Goal: Communication & Community: Answer question/provide support

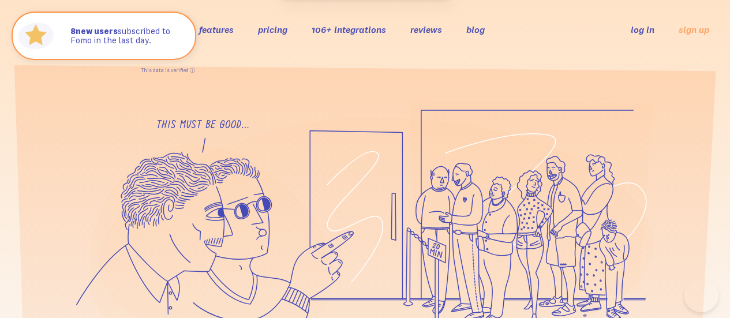
click at [644, 30] on link "log in" at bounding box center [643, 30] width 24 height 12
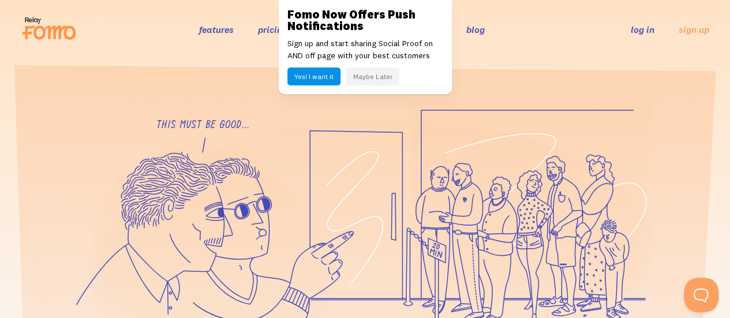
click at [382, 72] on button "Maybe Later" at bounding box center [372, 77] width 53 height 18
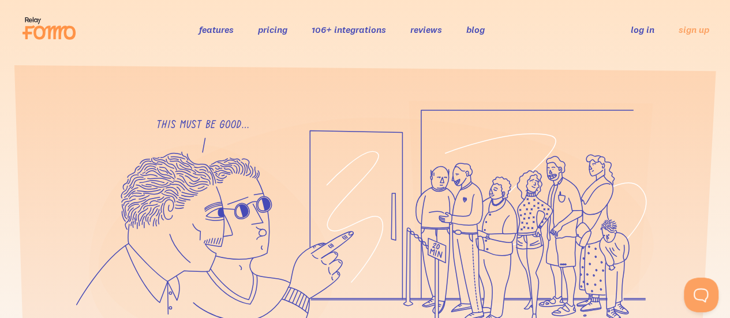
click at [643, 29] on link "log in" at bounding box center [643, 30] width 24 height 12
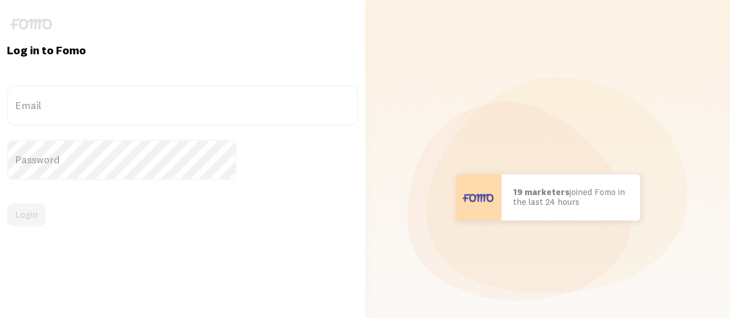
click at [156, 102] on label "Email" at bounding box center [183, 105] width 352 height 40
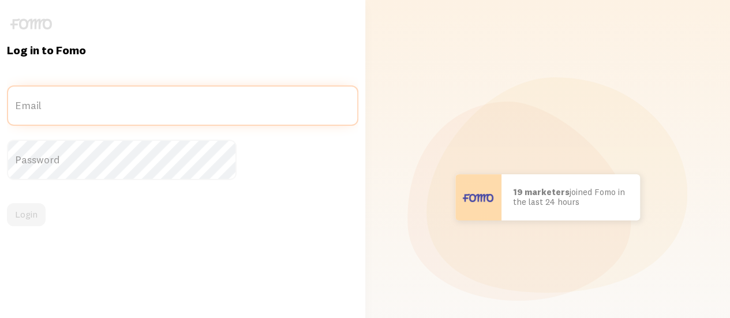
click at [156, 102] on input "Email" at bounding box center [183, 105] width 352 height 40
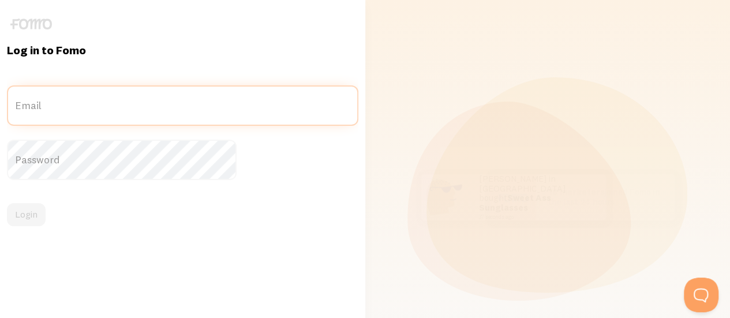
paste input "tessa@tessardavis.com"
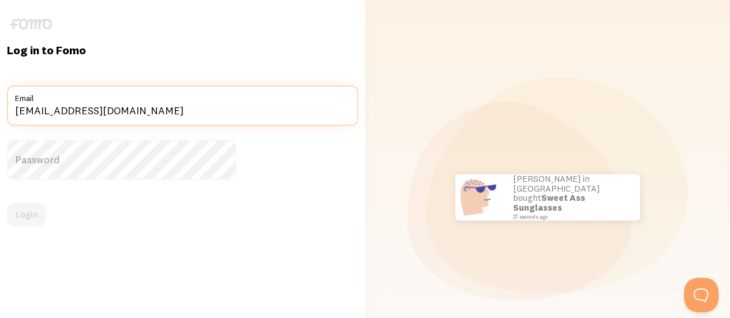
type input "tessa@tessardavis.com"
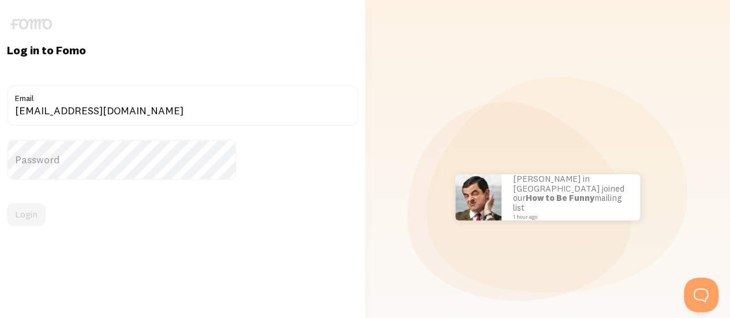
click at [233, 156] on label "Password" at bounding box center [183, 160] width 352 height 40
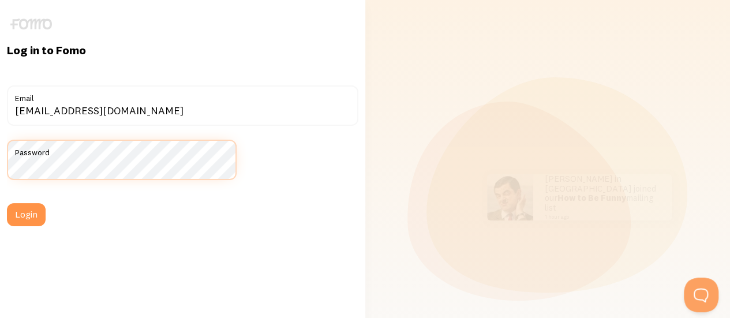
click at [7, 203] on button "Login" at bounding box center [26, 214] width 39 height 23
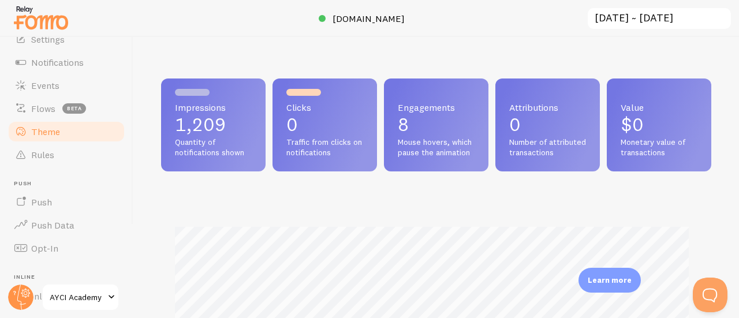
scroll to position [238, 0]
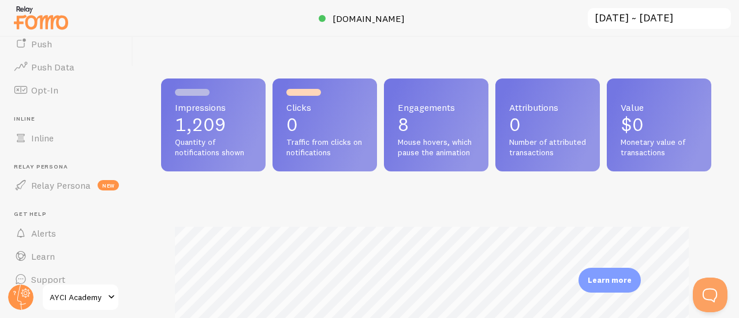
click at [75, 292] on span "AYCI Academy" at bounding box center [77, 297] width 55 height 14
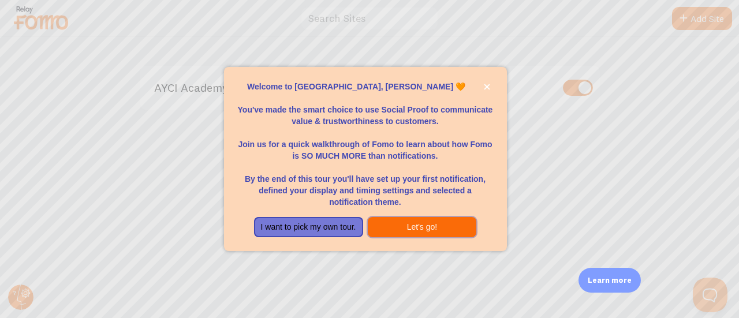
click at [417, 221] on button "Let's go!" at bounding box center [422, 227] width 109 height 21
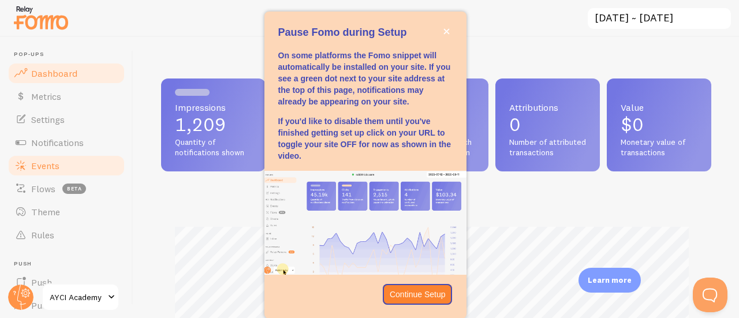
scroll to position [304, 542]
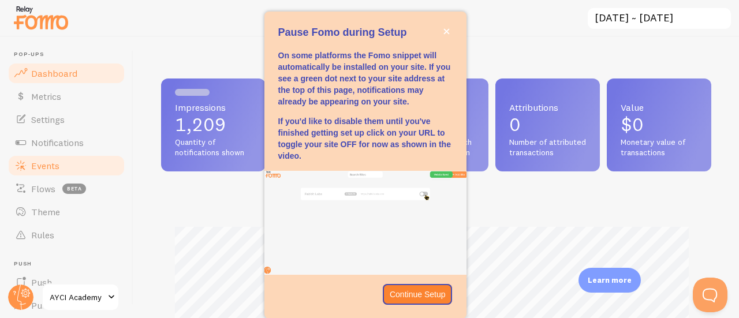
click at [54, 164] on span "Events" at bounding box center [45, 166] width 28 height 12
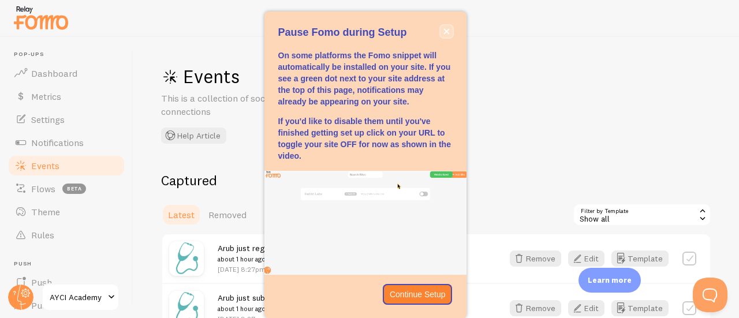
click at [447, 31] on icon "close," at bounding box center [446, 31] width 6 height 6
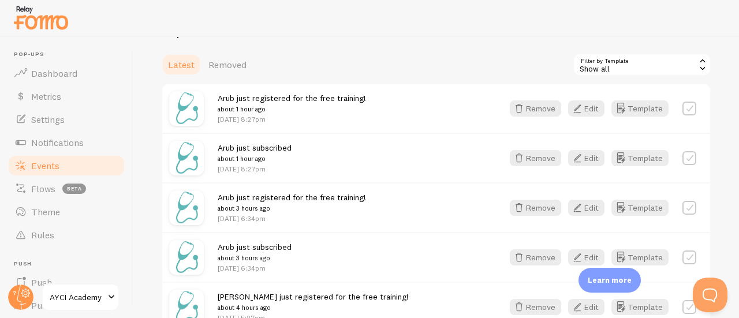
scroll to position [148, 0]
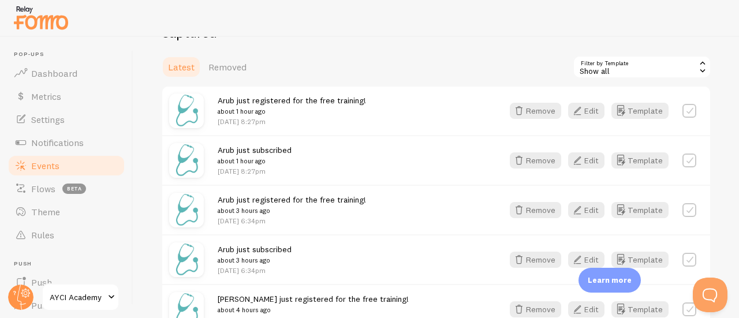
click at [682, 111] on label at bounding box center [689, 111] width 14 height 14
checkbox input "true"
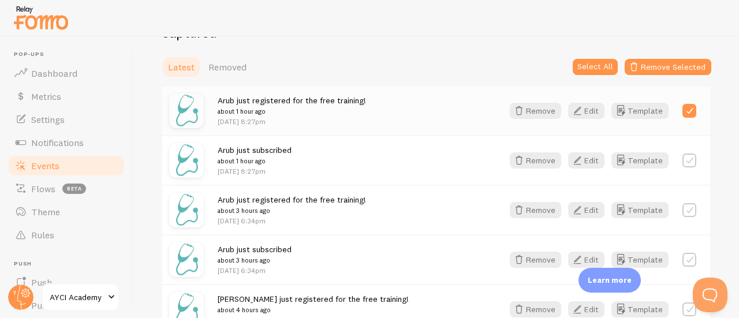
click at [682, 161] on label at bounding box center [689, 161] width 14 height 14
checkbox input "true"
click at [682, 211] on label at bounding box center [689, 210] width 14 height 14
checkbox input "true"
click at [682, 259] on label at bounding box center [689, 260] width 14 height 14
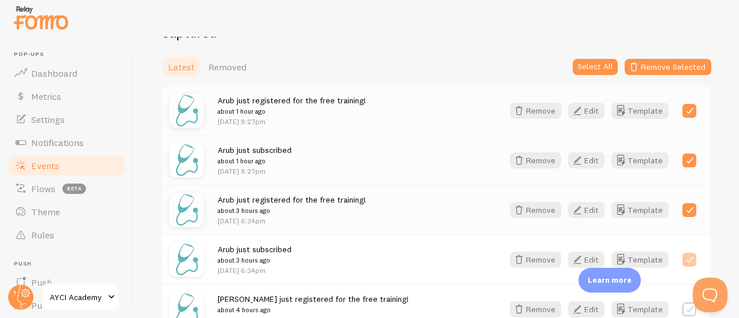
checkbox input "true"
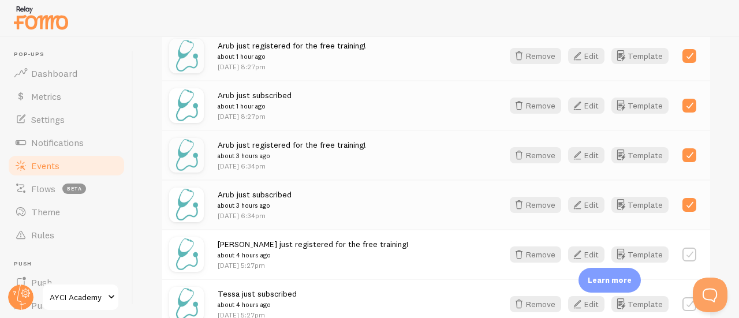
scroll to position [203, 0]
click at [682, 154] on label at bounding box center [689, 155] width 14 height 14
checkbox input "false"
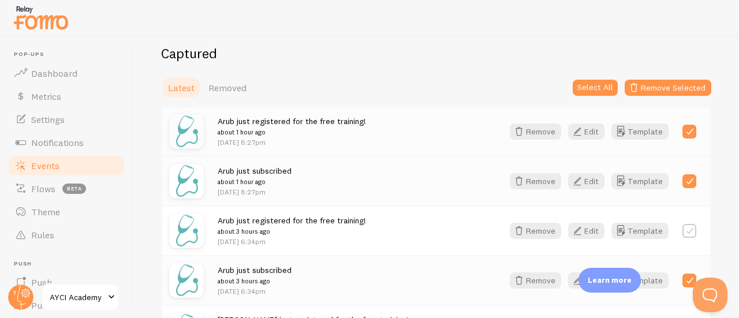
scroll to position [113, 0]
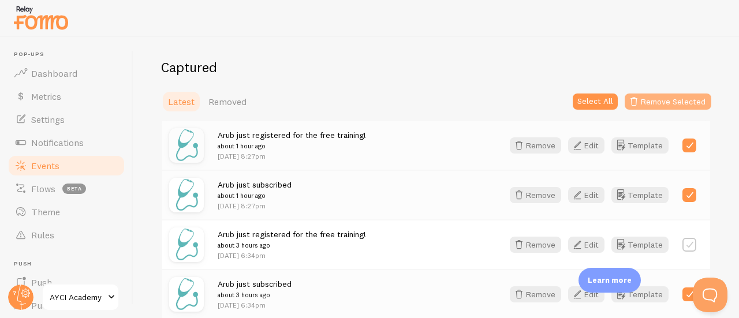
click at [632, 99] on icon "button" at bounding box center [634, 102] width 14 height 14
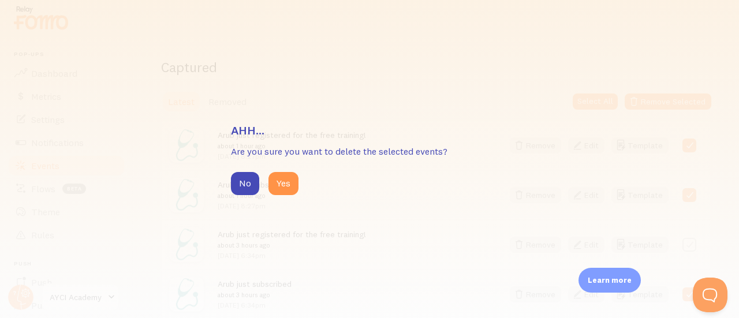
click at [266, 180] on div "No Yes" at bounding box center [369, 183] width 277 height 23
click at [285, 180] on button "Yes" at bounding box center [283, 183] width 30 height 23
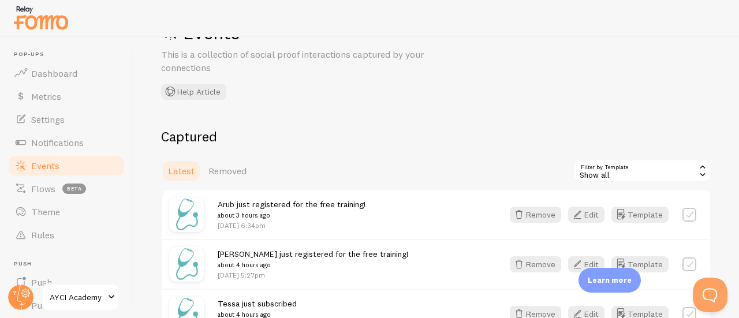
scroll to position [182, 0]
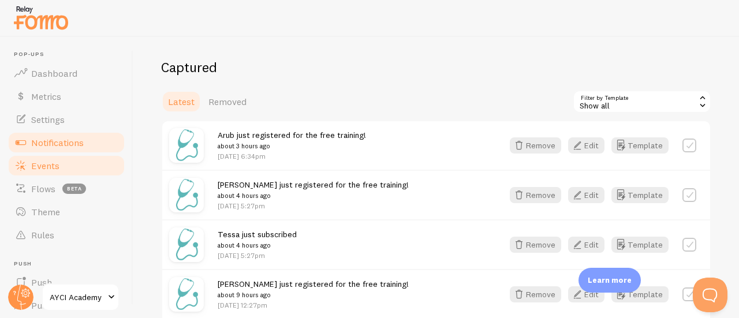
click at [83, 145] on span "Notifications" at bounding box center [57, 143] width 53 height 12
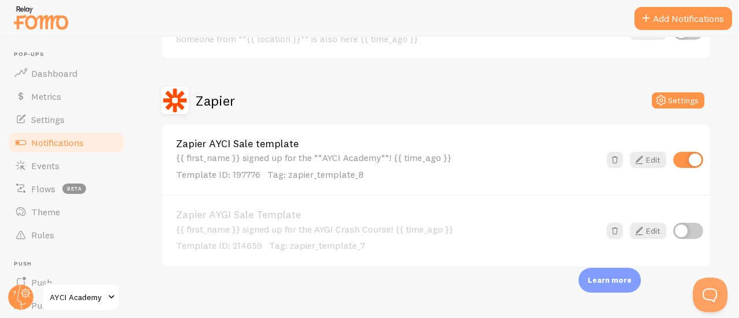
scroll to position [910, 0]
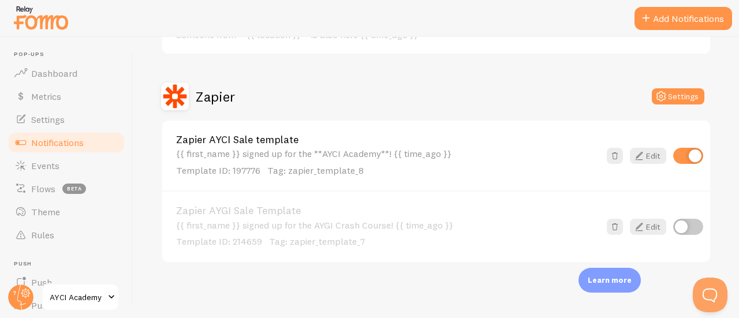
click at [278, 145] on link "Zapier AYCI Sale template" at bounding box center [388, 140] width 424 height 10
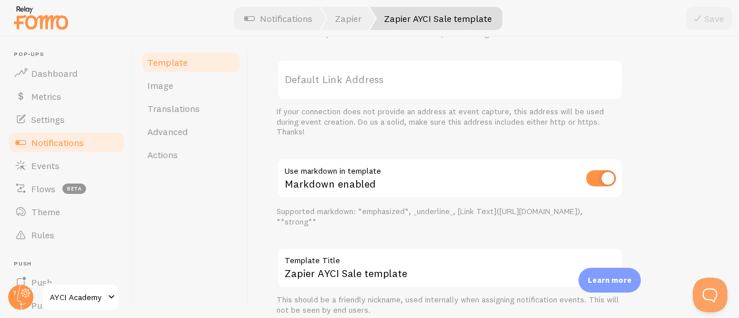
scroll to position [492, 0]
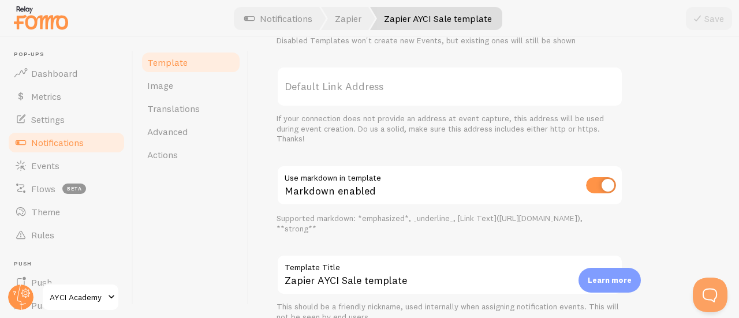
click at [84, 136] on link "Notifications" at bounding box center [66, 142] width 119 height 23
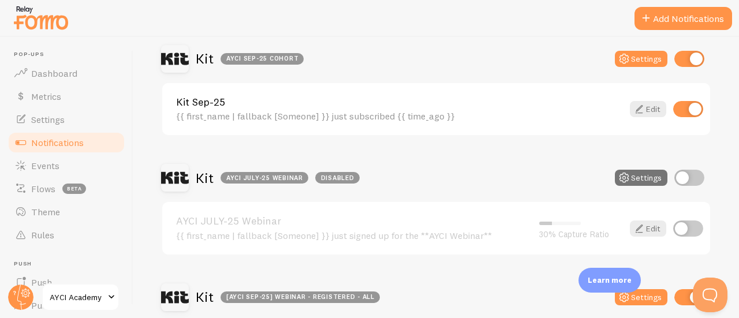
scroll to position [472, 0]
click at [238, 113] on div "{{ first_name | fallback [Someone] }} just subscribed {{ time_ago }}" at bounding box center [399, 115] width 447 height 10
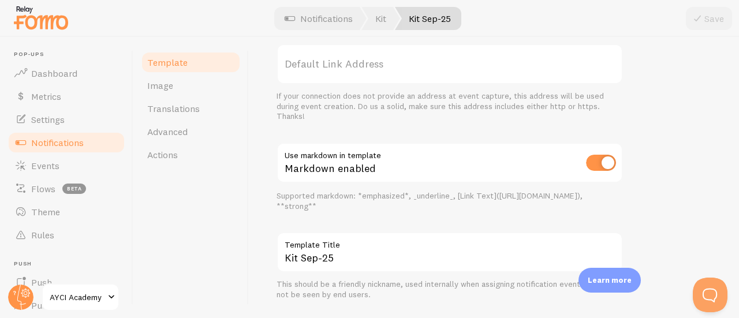
scroll to position [544, 0]
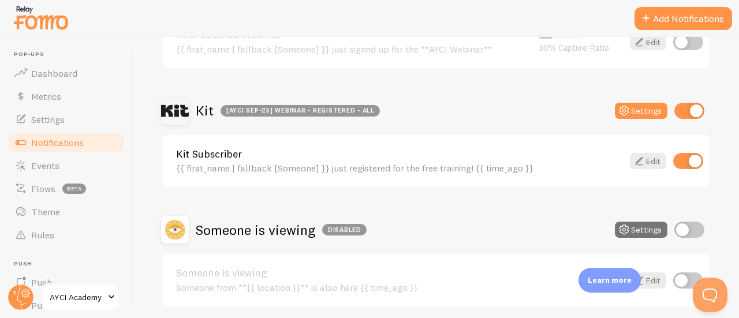
scroll to position [658, 0]
click at [222, 170] on div "{{ first_name | fallback [Someone] }} just registered for the free training! {{…" at bounding box center [399, 167] width 447 height 10
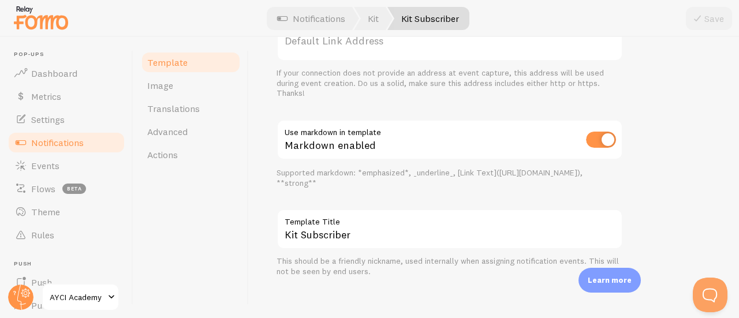
scroll to position [544, 0]
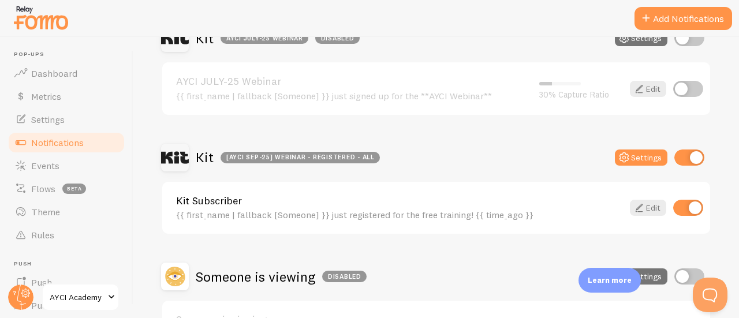
scroll to position [611, 0]
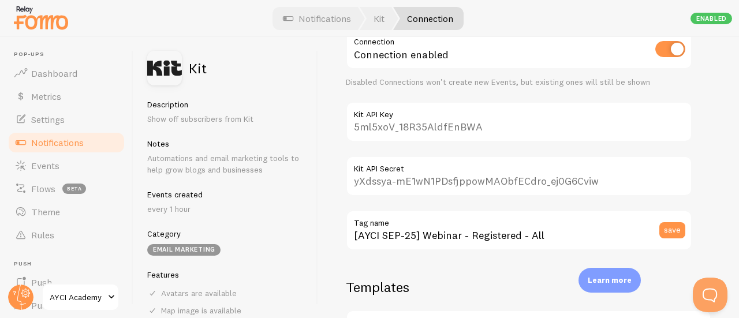
scroll to position [219, 0]
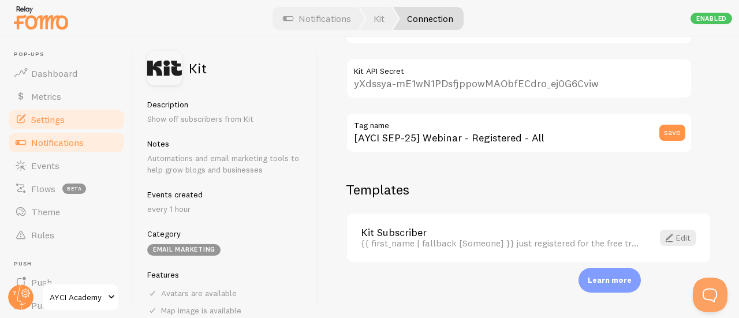
click at [64, 118] on span "Settings" at bounding box center [47, 120] width 33 height 12
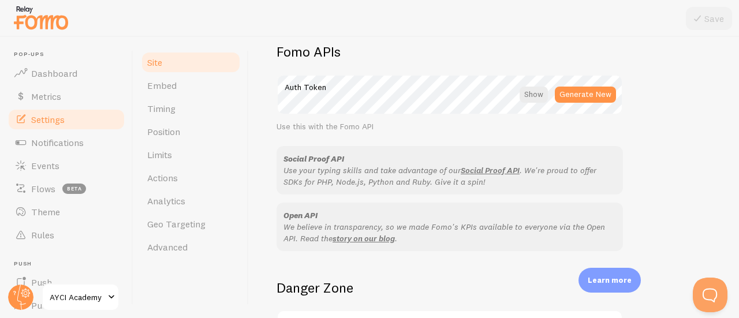
scroll to position [782, 0]
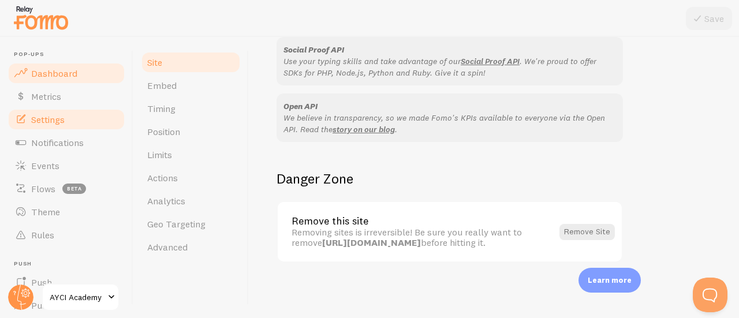
click at [75, 64] on link "Dashboard" at bounding box center [66, 73] width 119 height 23
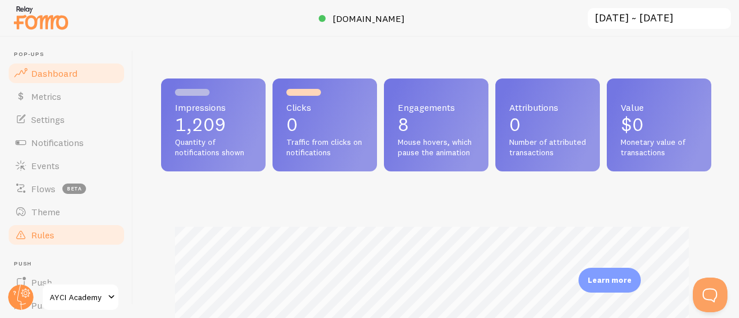
scroll to position [304, 542]
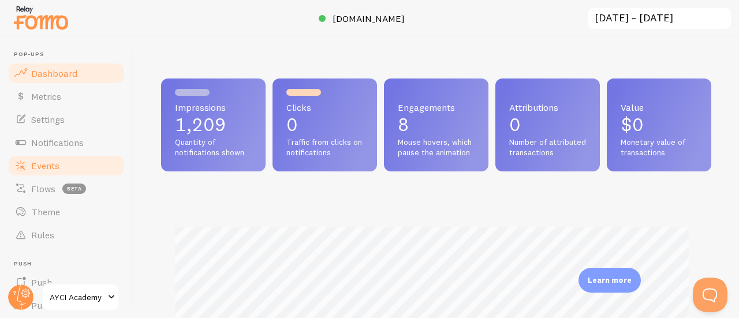
click at [77, 170] on link "Events" at bounding box center [66, 165] width 119 height 23
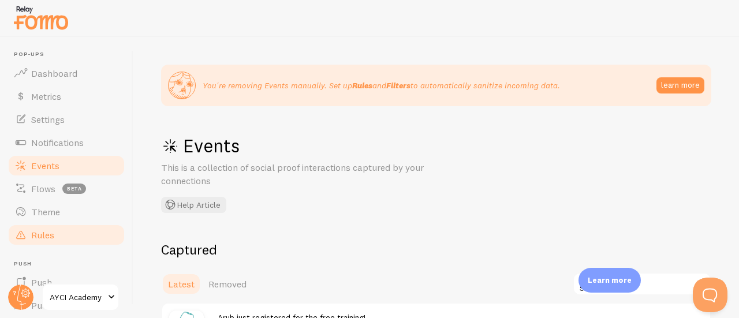
scroll to position [65, 0]
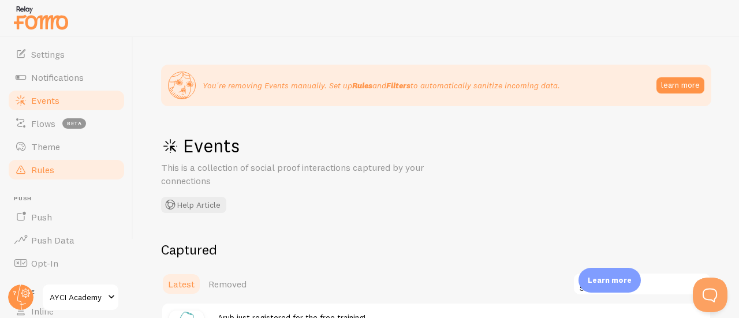
click at [68, 167] on link "Rules" at bounding box center [66, 169] width 119 height 23
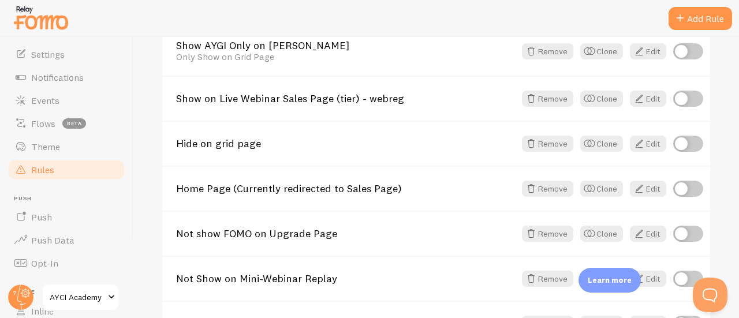
scroll to position [854, 0]
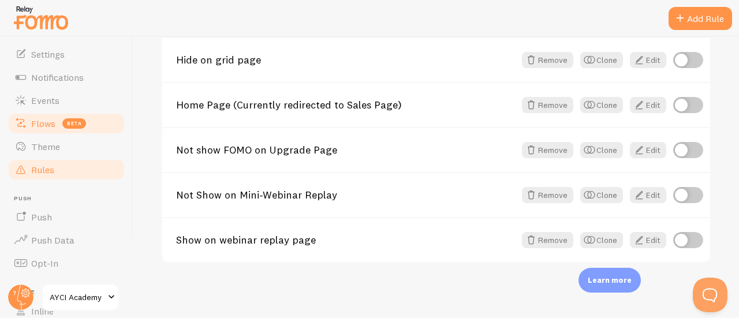
click at [33, 120] on span "Flows" at bounding box center [43, 124] width 24 height 12
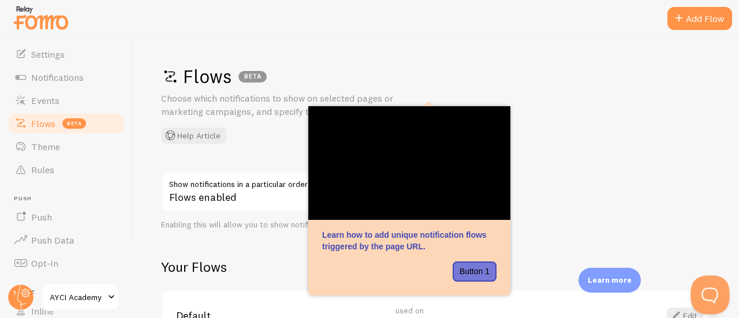
click at [704, 293] on button "Open Beacon popover" at bounding box center [707, 292] width 35 height 35
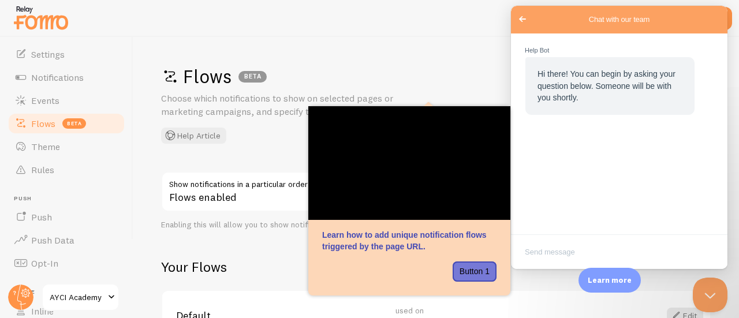
click at [558, 254] on textarea "Write chat message" at bounding box center [619, 253] width 212 height 27
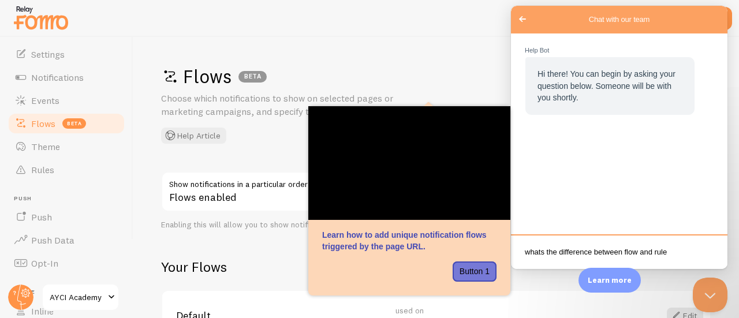
type textarea "whats the difference between flow and rules"
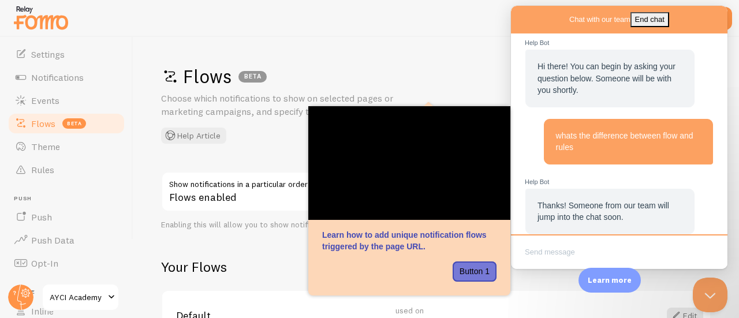
scroll to position [21, 0]
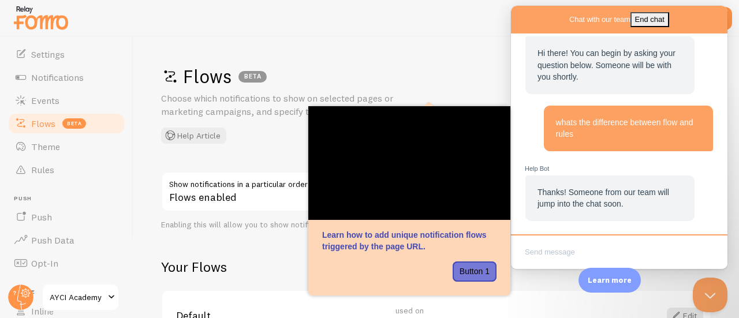
click at [486, 91] on div "Flows BETA Choose which notifications to show on selected pages or marketing ca…" at bounding box center [436, 104] width 550 height 79
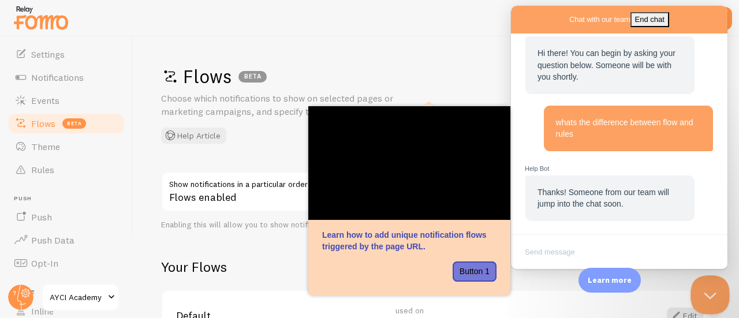
click at [703, 290] on button "Close Beacon popover" at bounding box center [707, 292] width 35 height 35
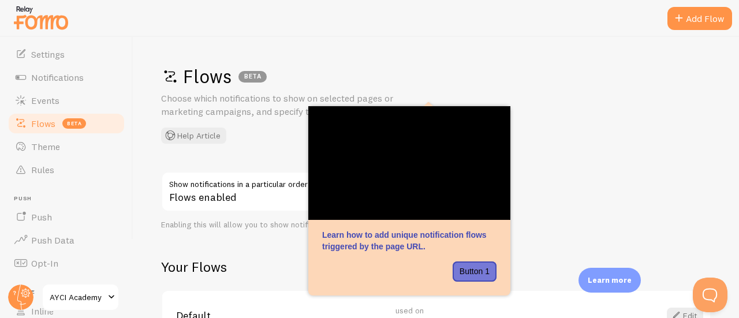
click at [485, 58] on div "Flows BETA Choose which notifications to show on selected pages or marketing ca…" at bounding box center [436, 177] width 606 height 281
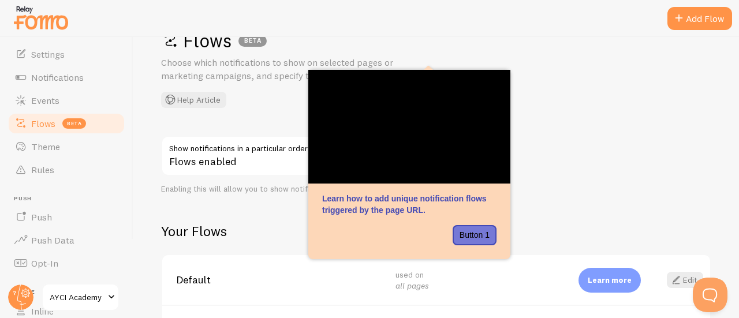
scroll to position [39, 0]
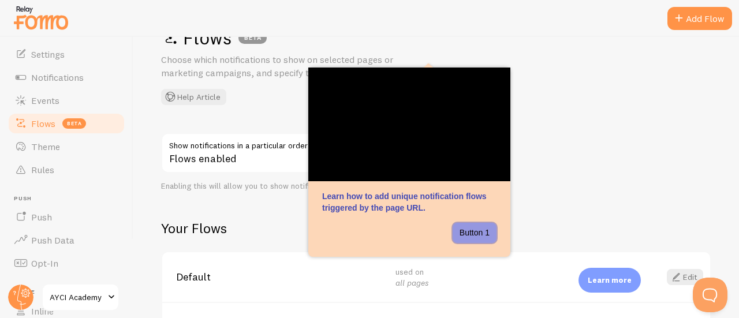
click at [469, 232] on button "Button 1" at bounding box center [475, 233] width 44 height 21
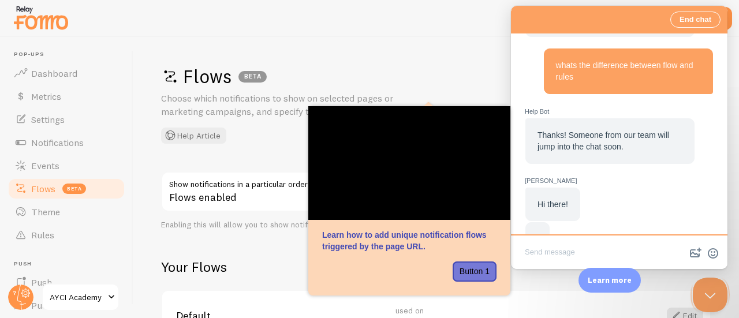
scroll to position [112, 0]
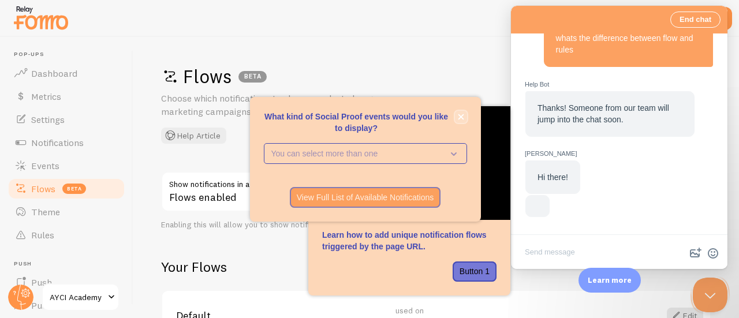
click at [461, 115] on icon "close," at bounding box center [461, 117] width 6 height 6
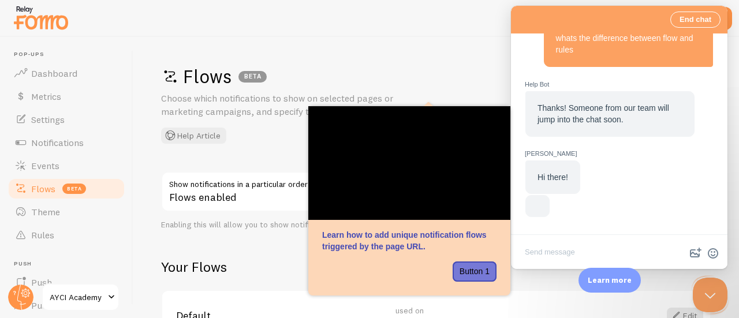
click at [424, 53] on div "Flows BETA Choose which notifications to show on selected pages or marketing ca…" at bounding box center [436, 177] width 606 height 281
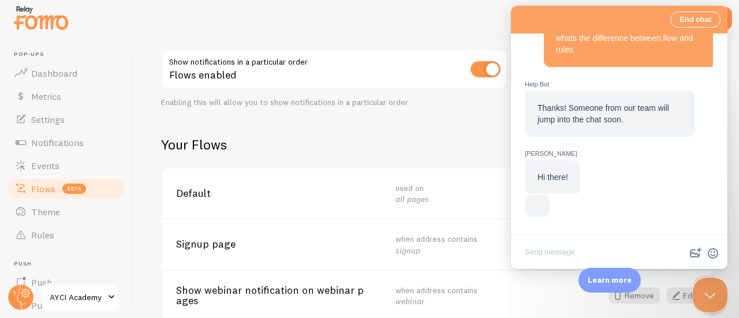
scroll to position [180, 0]
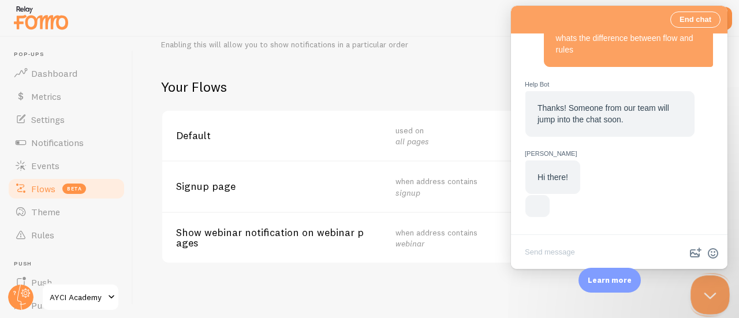
click at [701, 290] on button "Close Beacon popover" at bounding box center [707, 292] width 35 height 35
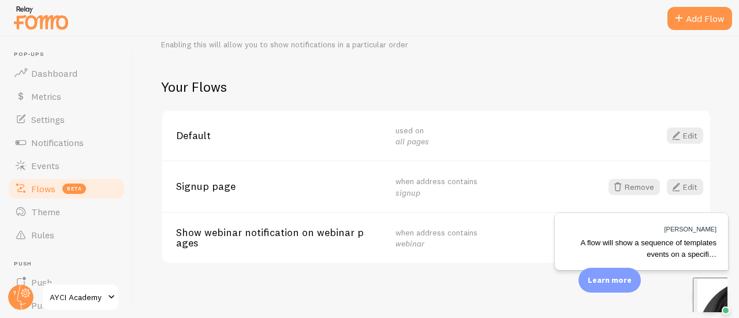
scroll to position [0, 0]
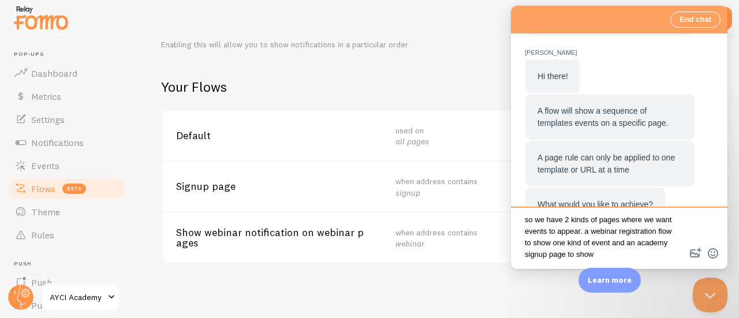
scroll to position [9, 0]
type textarea "so we have 2 kinds of pages where we want events to appear. a webinar registrat…"
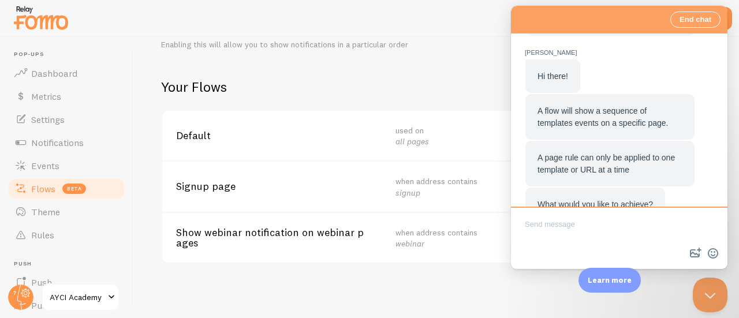
scroll to position [300, 0]
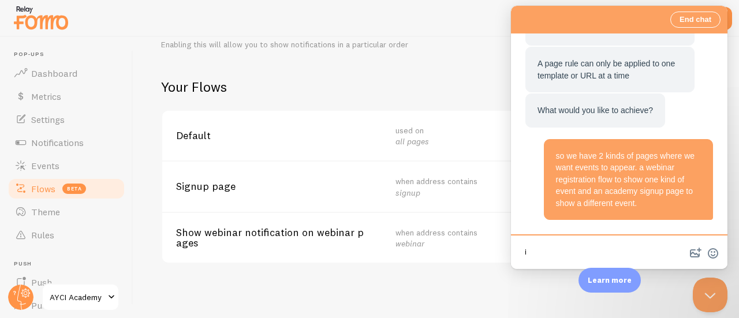
type textarea "i"
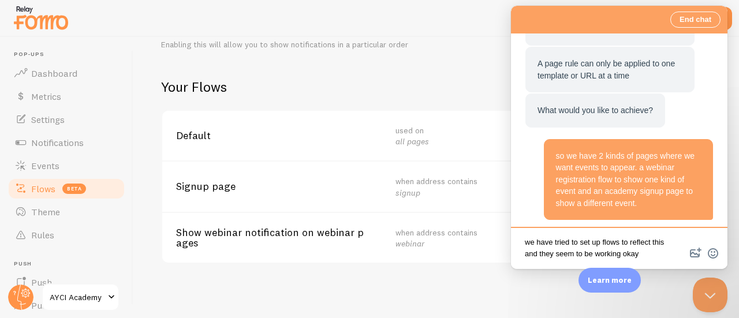
type textarea "we have tried to set up flows to reflect this and they seem to be working okay?"
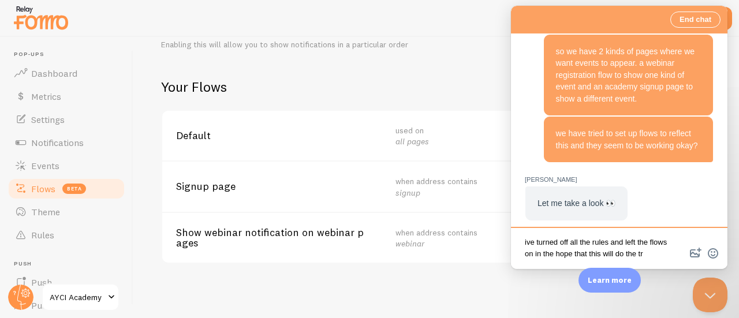
scroll to position [6, 0]
type textarea "ive turned off all the rules and left the flows on in the hope that this will d…"
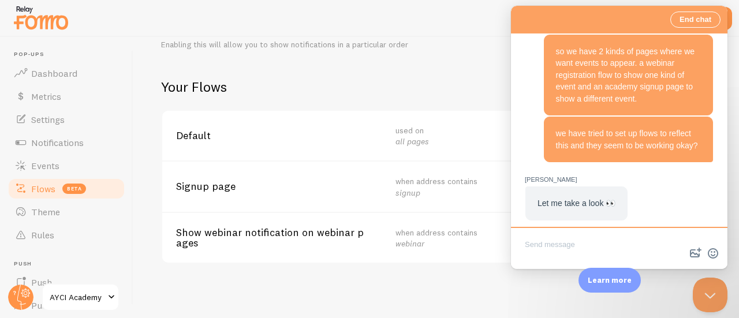
scroll to position [486, 0]
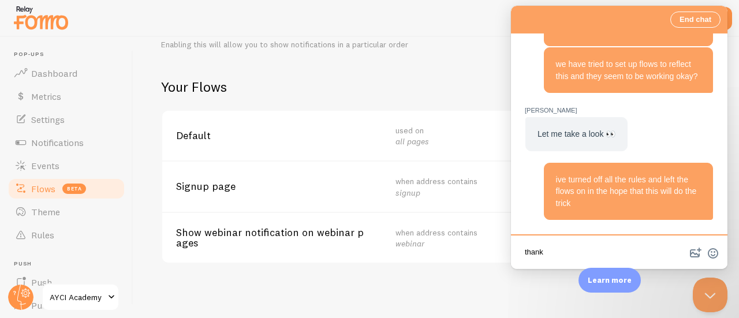
type textarea "thanks"
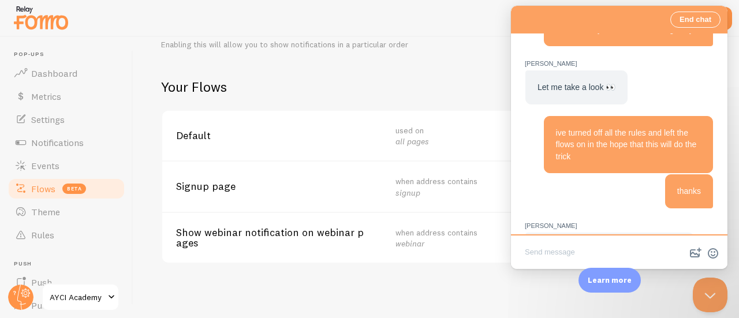
scroll to position [660, 0]
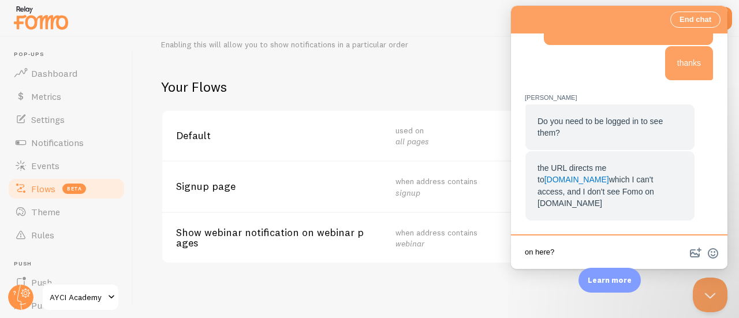
paste textarea "[URL][DOMAIN_NAME]"
type textarea "on here? [URL][DOMAIN_NAME]"
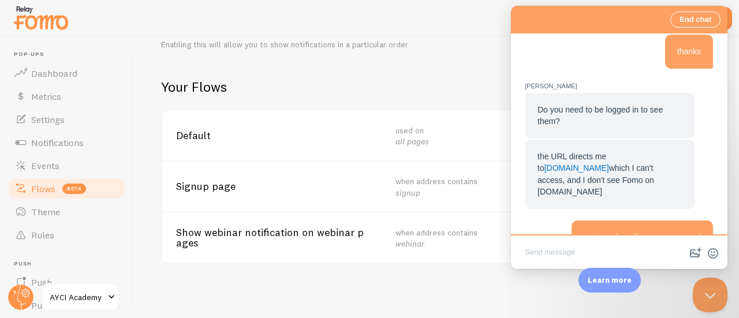
scroll to position [730, 0]
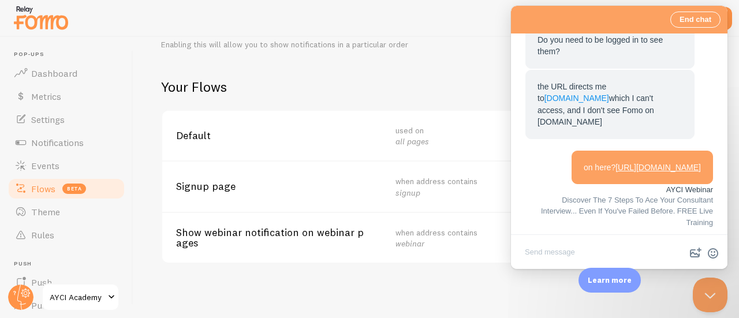
click at [565, 103] on link "[DOMAIN_NAME]" at bounding box center [576, 98] width 65 height 9
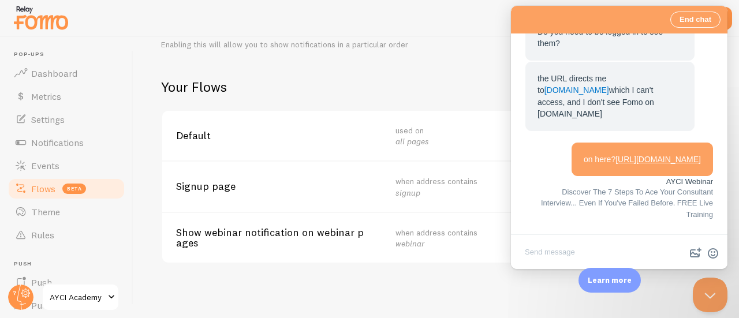
click at [704, 297] on button "Close Beacon popover" at bounding box center [710, 295] width 35 height 35
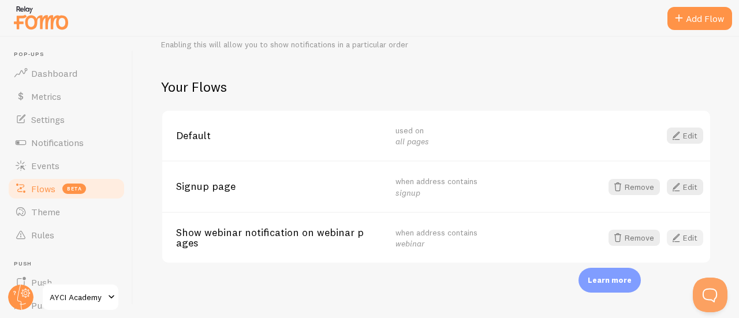
click at [673, 236] on span at bounding box center [676, 238] width 14 height 14
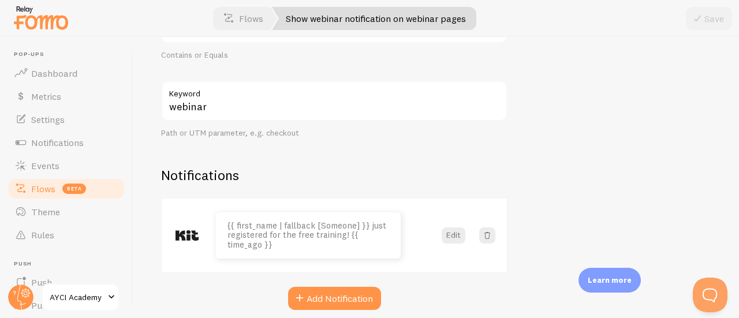
scroll to position [255, 0]
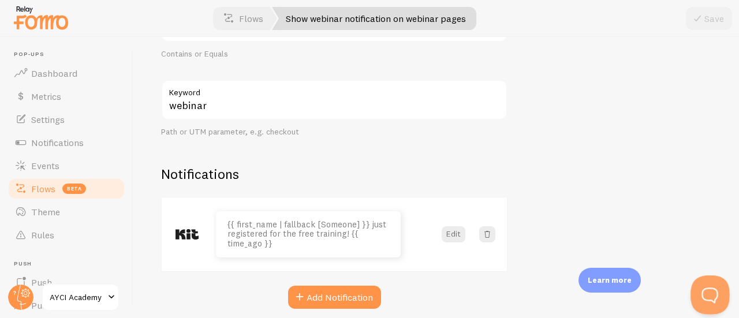
click at [697, 286] on button "Open Beacon popover" at bounding box center [707, 292] width 35 height 35
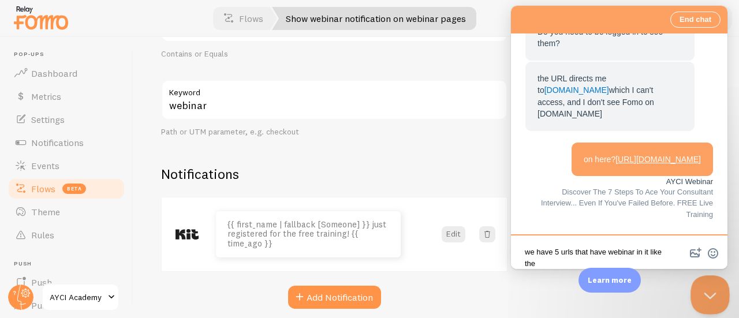
scroll to position [2, 0]
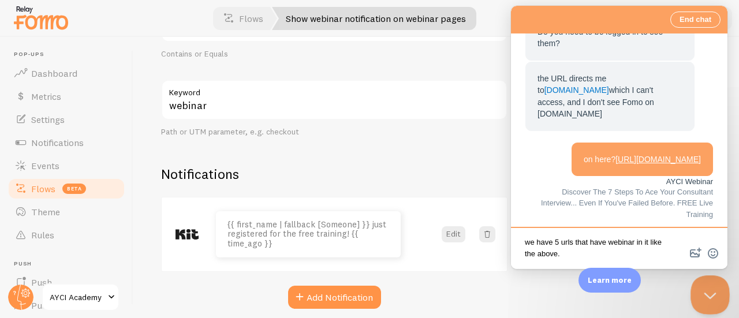
type textarea "we have 5 urls that have webinar in it like the above."
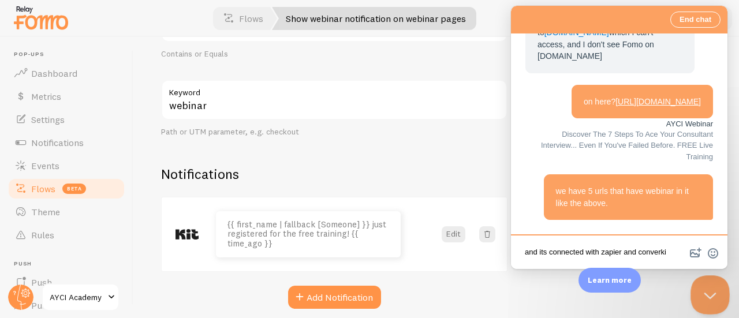
type textarea "and its connected with zapier and converkit"
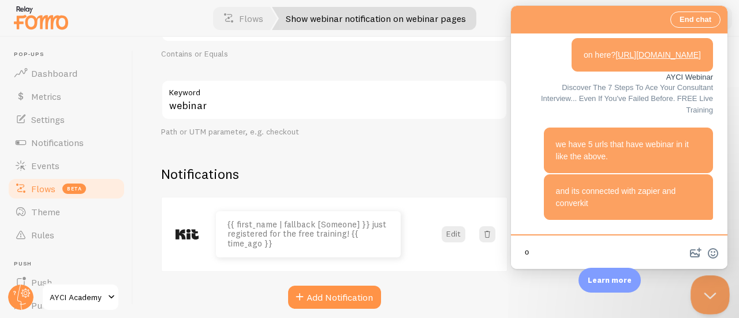
type textarea "o"
type textarea "to fomo"
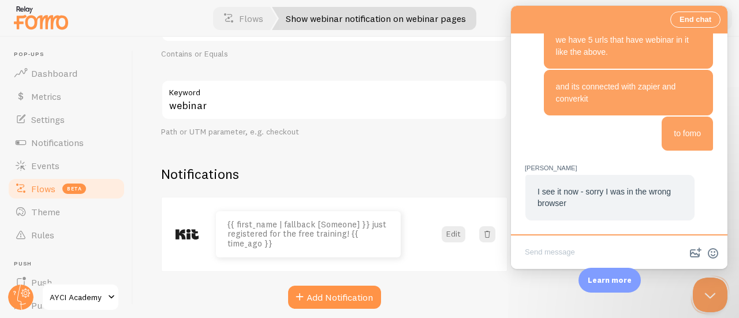
scroll to position [1000, 0]
type textarea "okay so it all looks okay?"
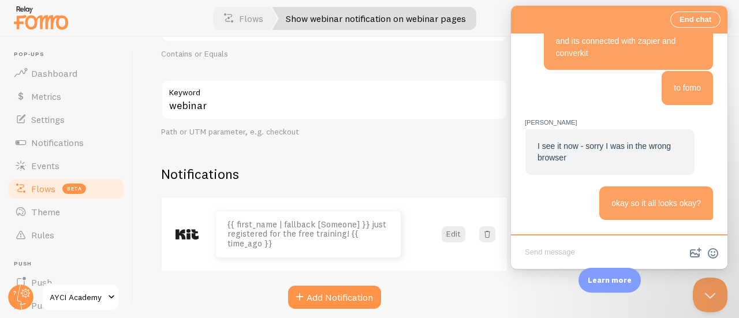
scroll to position [1045, 0]
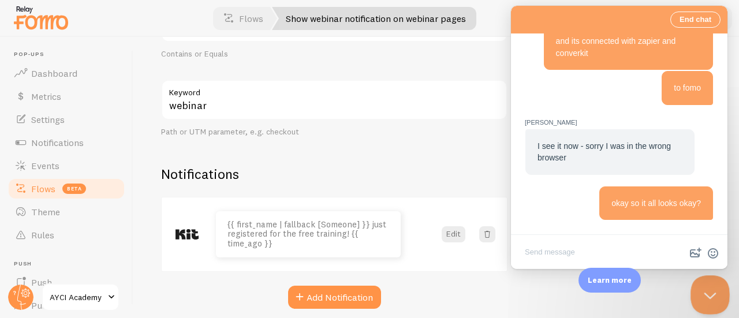
click at [712, 294] on button "Close Beacon popover" at bounding box center [707, 292] width 35 height 35
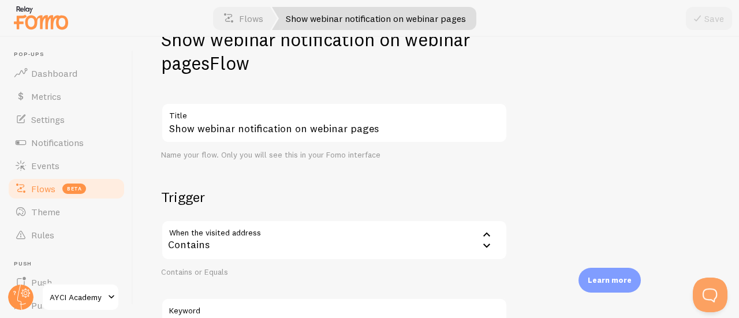
scroll to position [0, 0]
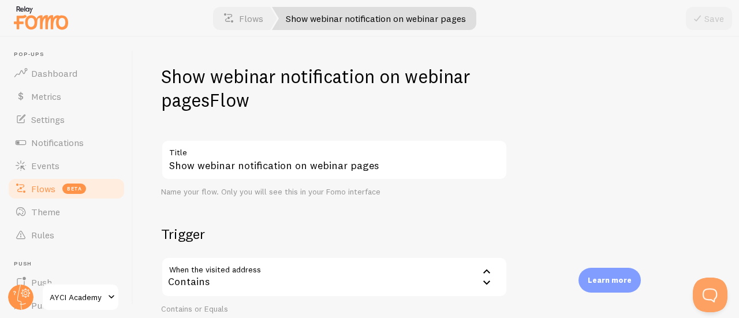
click at [61, 189] on link "Flows beta" at bounding box center [66, 188] width 119 height 23
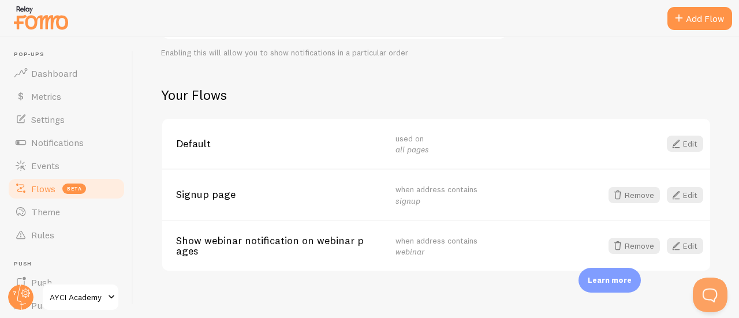
scroll to position [173, 0]
click at [677, 195] on link "Edit" at bounding box center [685, 194] width 36 height 16
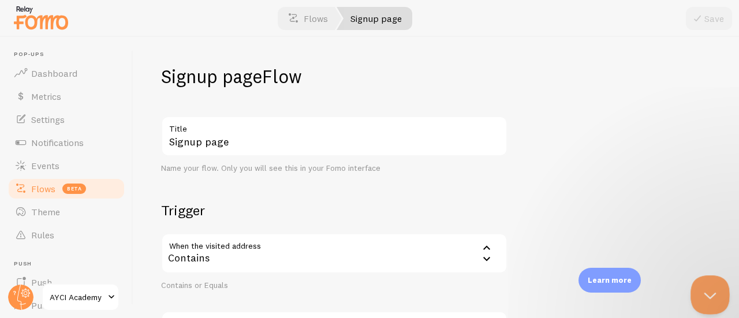
scroll to position [1151, 0]
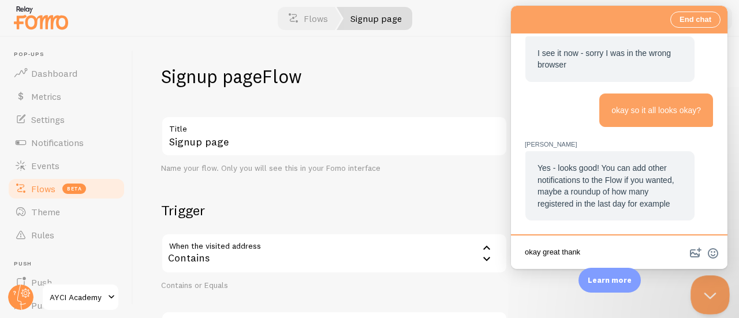
type textarea "okay great thanks"
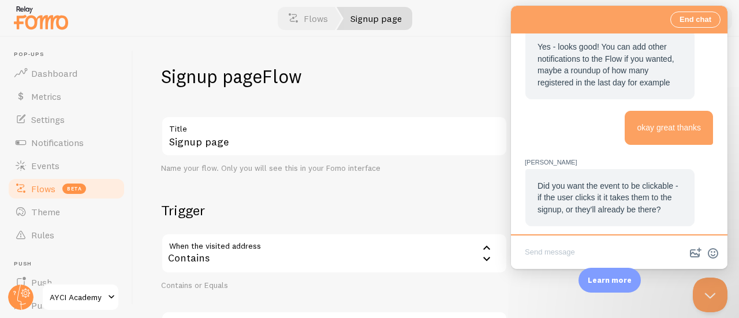
scroll to position [1278, 0]
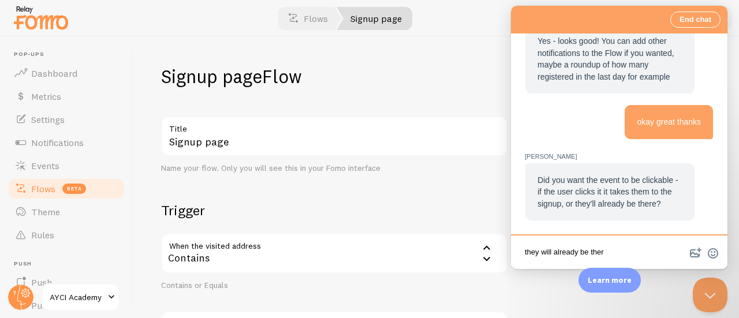
type textarea "they will already be there"
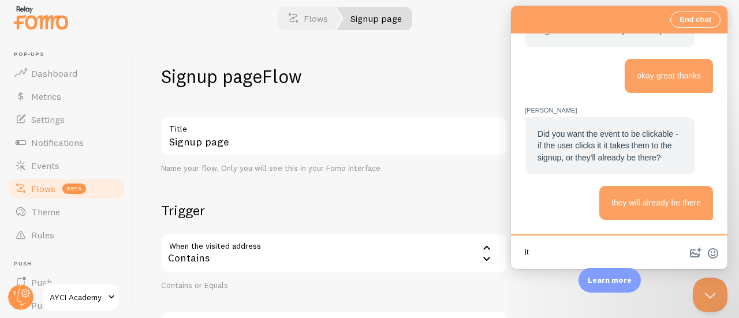
type textarea "i"
type textarea "t"
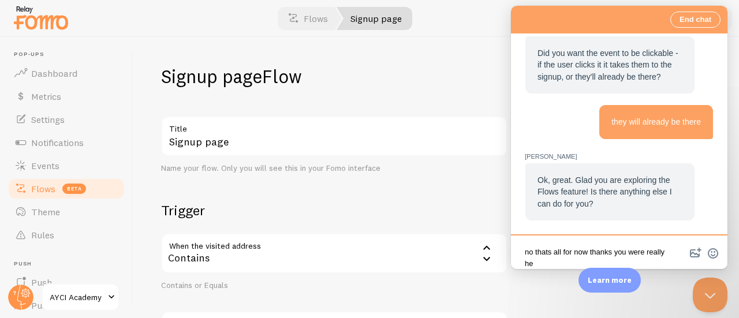
scroll to position [2, 0]
type textarea "no thats all for now thanks you were really helpful"
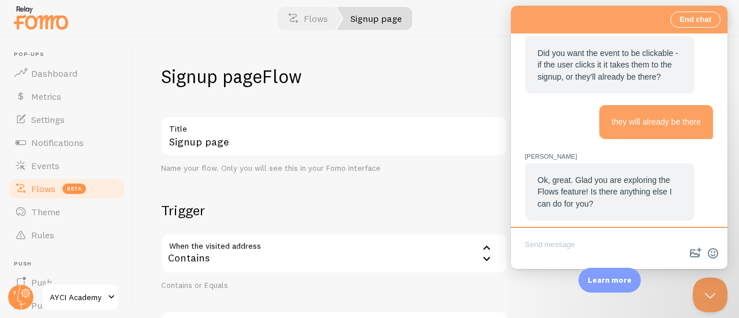
scroll to position [1462, 0]
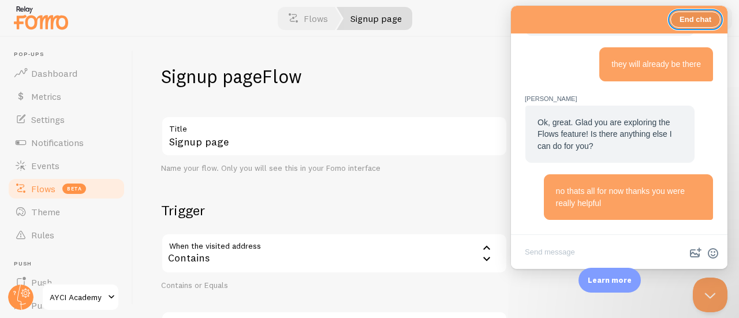
click at [703, 18] on button "End chat" at bounding box center [695, 20] width 50 height 16
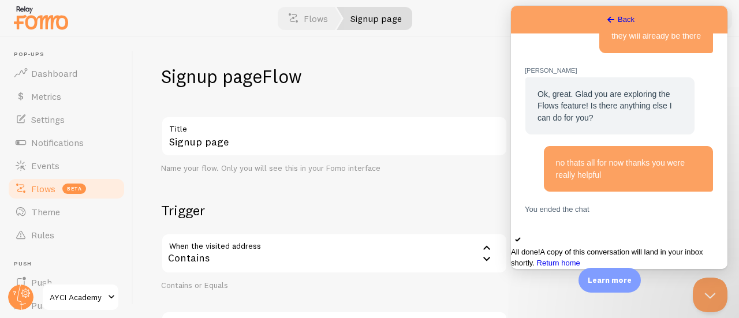
scroll to position [1568, 0]
click at [618, 14] on span "Back" at bounding box center [626, 20] width 17 height 12
click at [713, 293] on button "Close Beacon popover" at bounding box center [710, 295] width 35 height 35
